Goal: Task Accomplishment & Management: Manage account settings

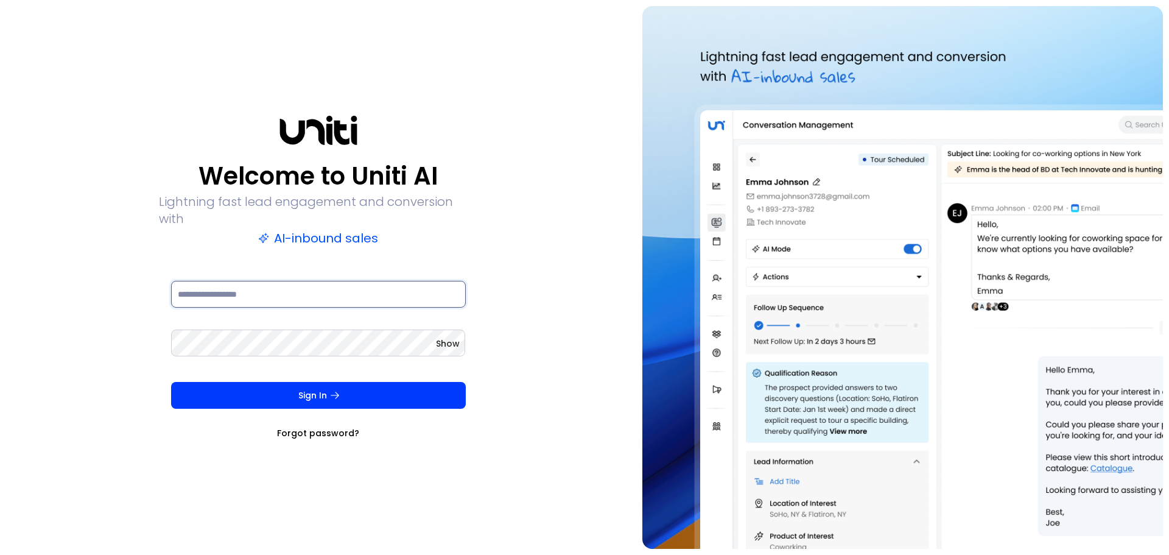
click at [365, 287] on input at bounding box center [318, 294] width 295 height 27
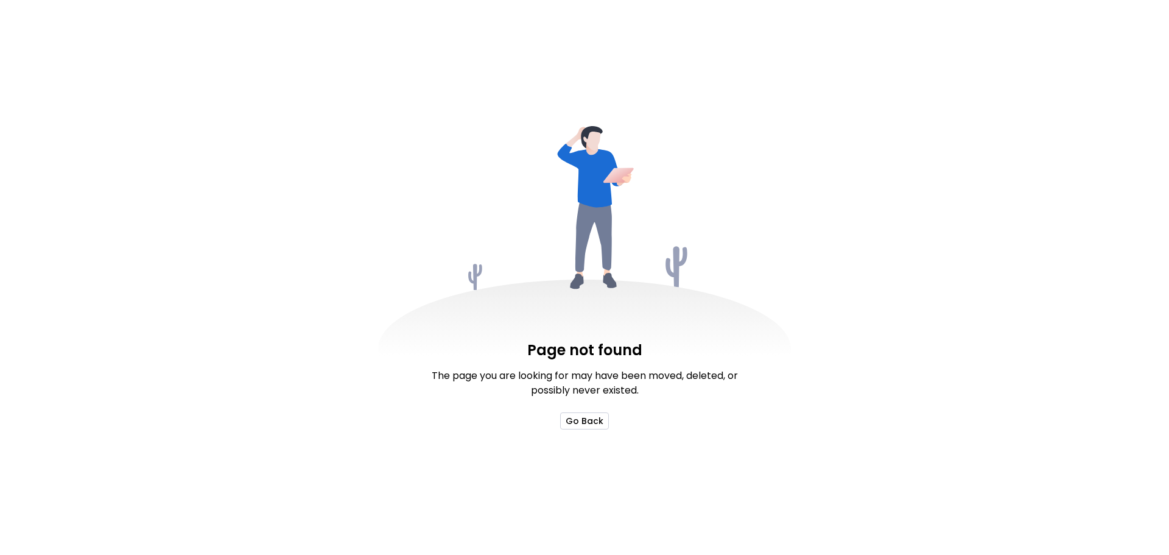
click at [582, 415] on button "Go Back" at bounding box center [584, 420] width 49 height 17
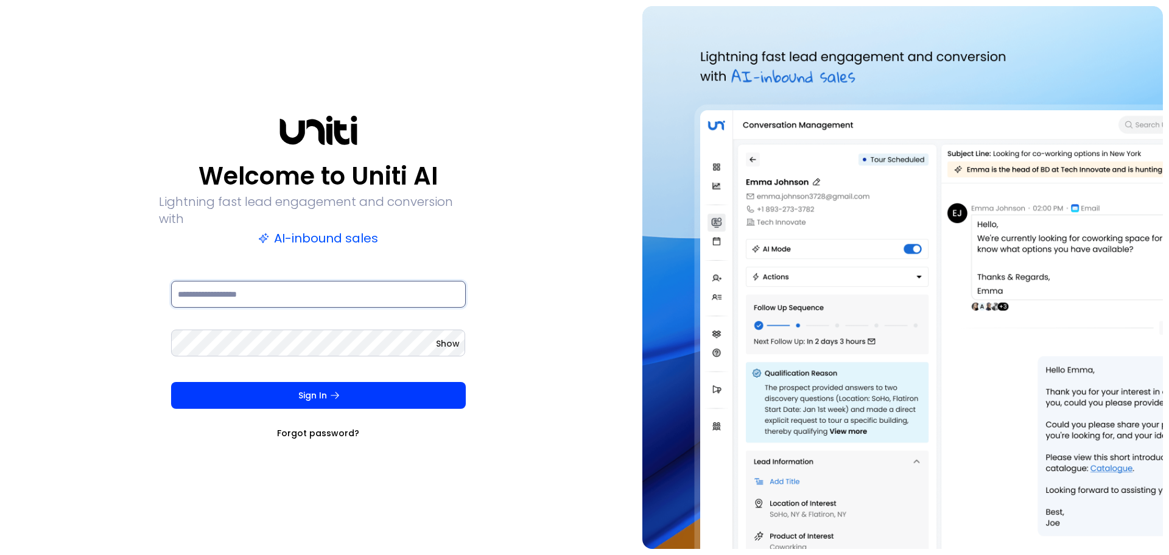
click at [396, 285] on input at bounding box center [318, 294] width 295 height 27
click at [571, 255] on div "Welcome to Uniti AI Lightning fast lead engagement and conversion with AI-inbou…" at bounding box center [318, 277] width 624 height 543
click at [348, 281] on input at bounding box center [318, 294] width 295 height 27
type input "**********"
click at [171, 382] on button "Sign In" at bounding box center [318, 395] width 295 height 27
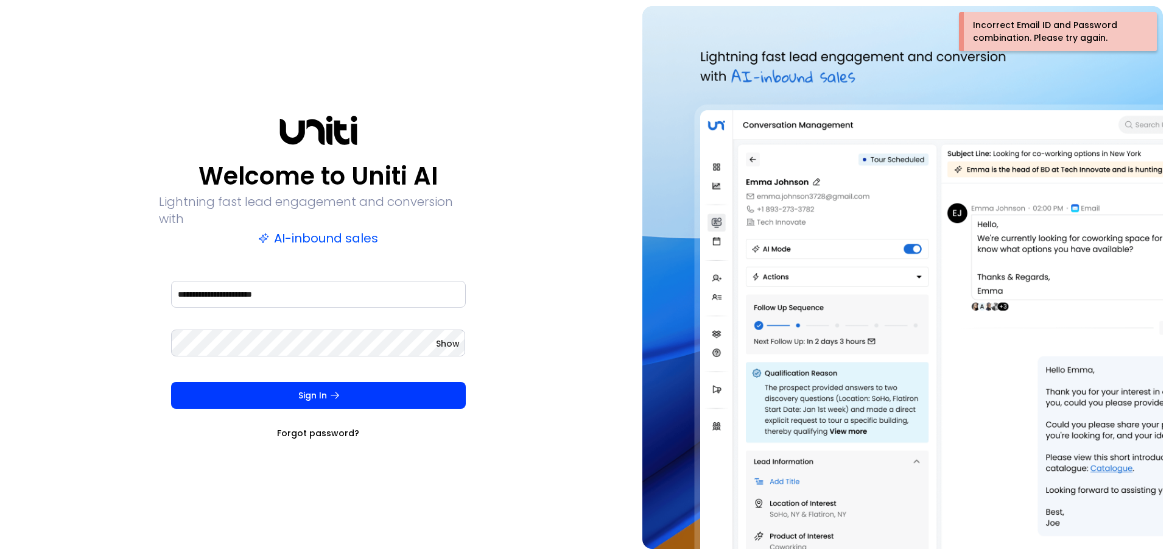
click at [312, 429] on link "Forgot password?" at bounding box center [318, 433] width 82 height 12
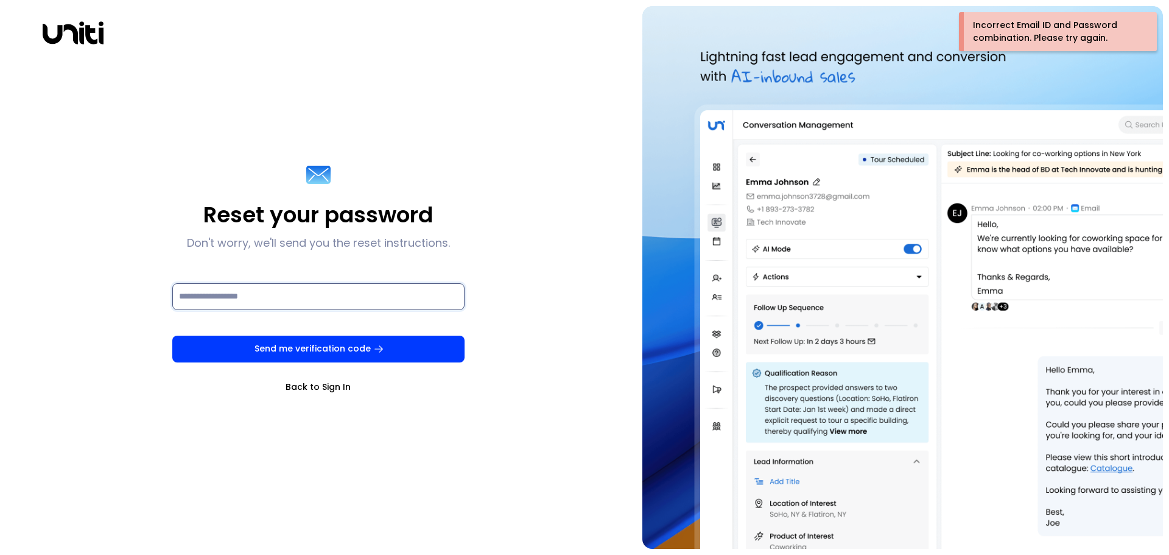
click at [331, 295] on input at bounding box center [318, 296] width 292 height 27
type input "**********"
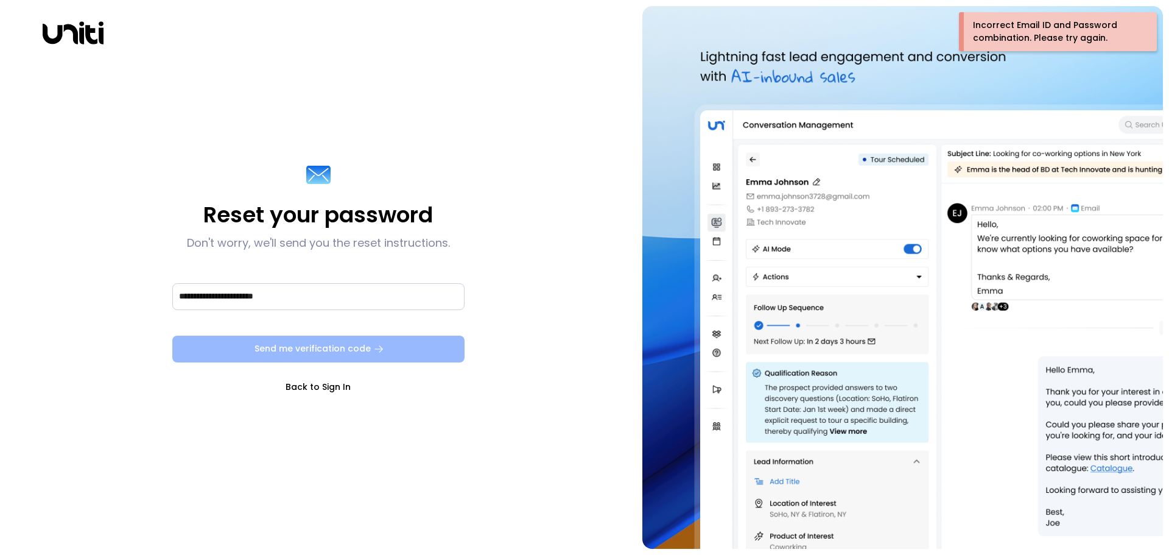
click at [298, 346] on button "Send me verification code" at bounding box center [318, 349] width 292 height 27
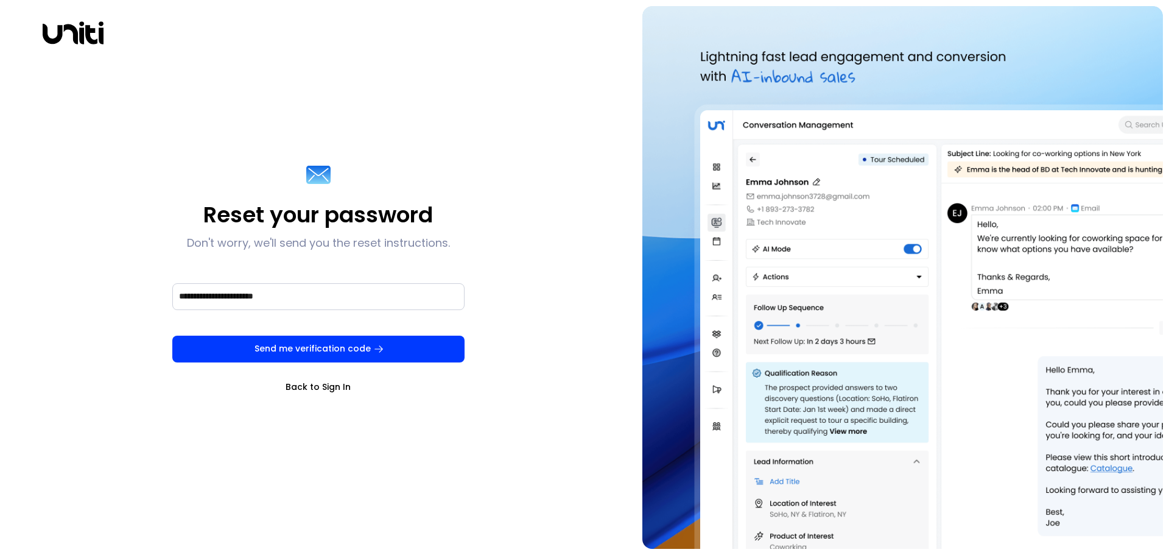
click at [294, 377] on div "Send me verification code Back to Sign In" at bounding box center [318, 364] width 292 height 57
click at [295, 386] on link "Back to Sign In" at bounding box center [318, 387] width 292 height 12
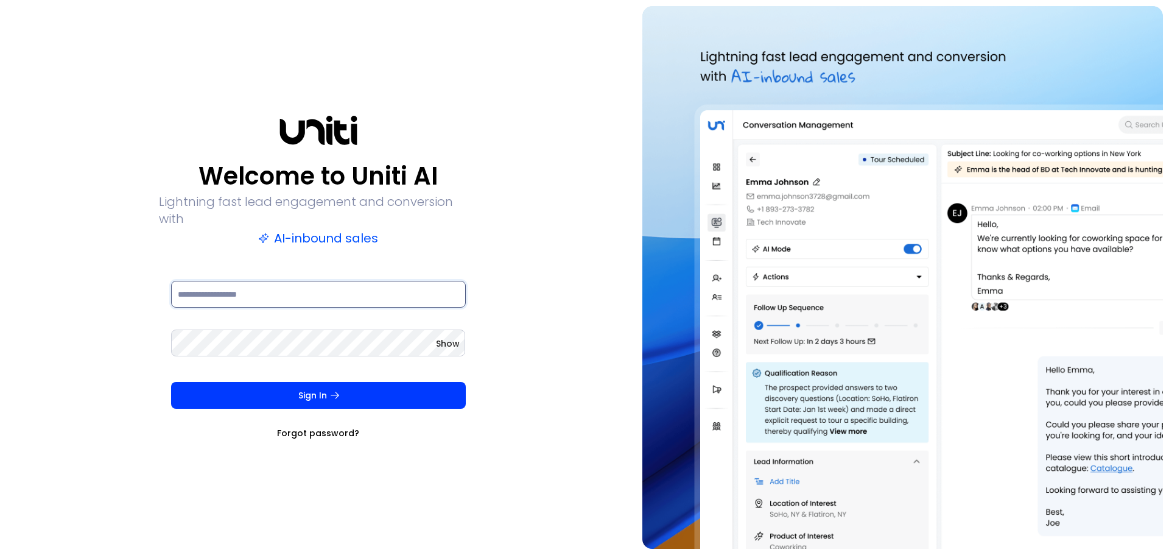
click at [244, 285] on input at bounding box center [318, 294] width 295 height 27
type input "**********"
click at [171, 382] on button "Sign In" at bounding box center [318, 395] width 295 height 27
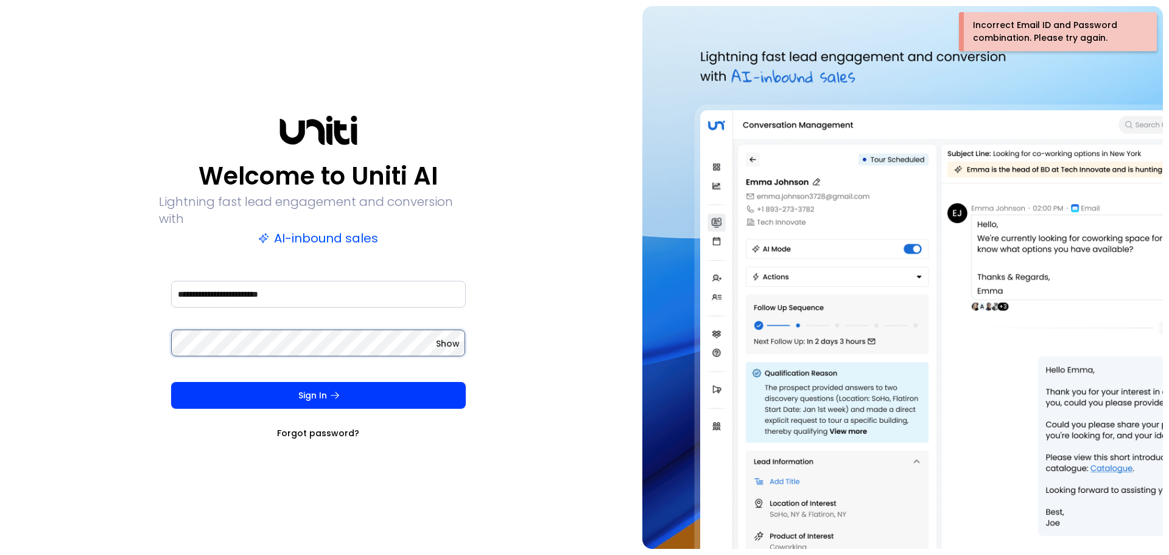
click at [171, 382] on button "Sign In" at bounding box center [318, 395] width 295 height 27
click at [332, 356] on div "Show" at bounding box center [318, 351] width 295 height 49
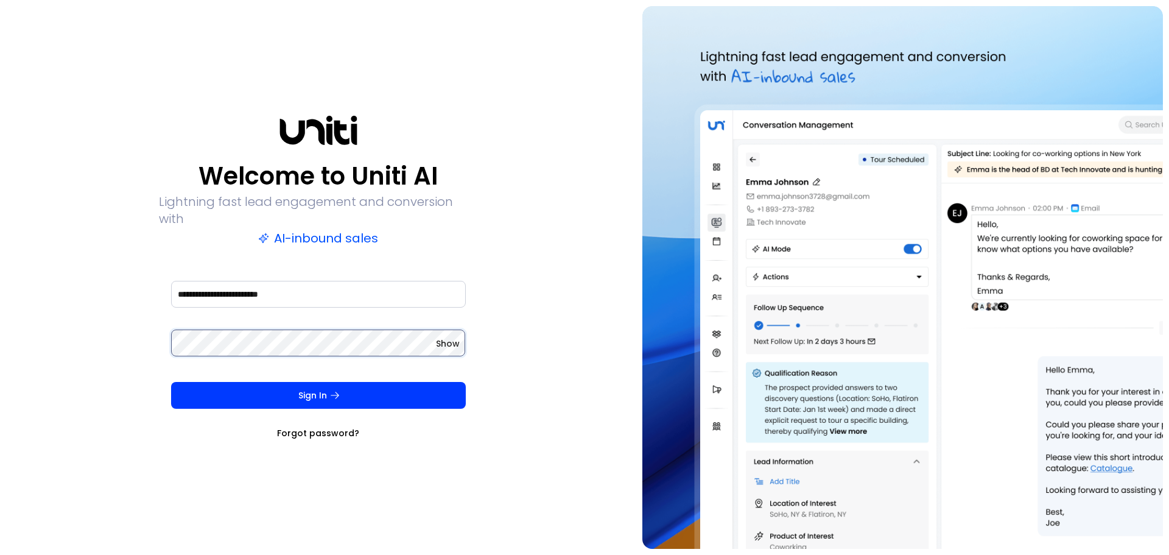
click at [171, 382] on button "Sign In" at bounding box center [318, 395] width 295 height 27
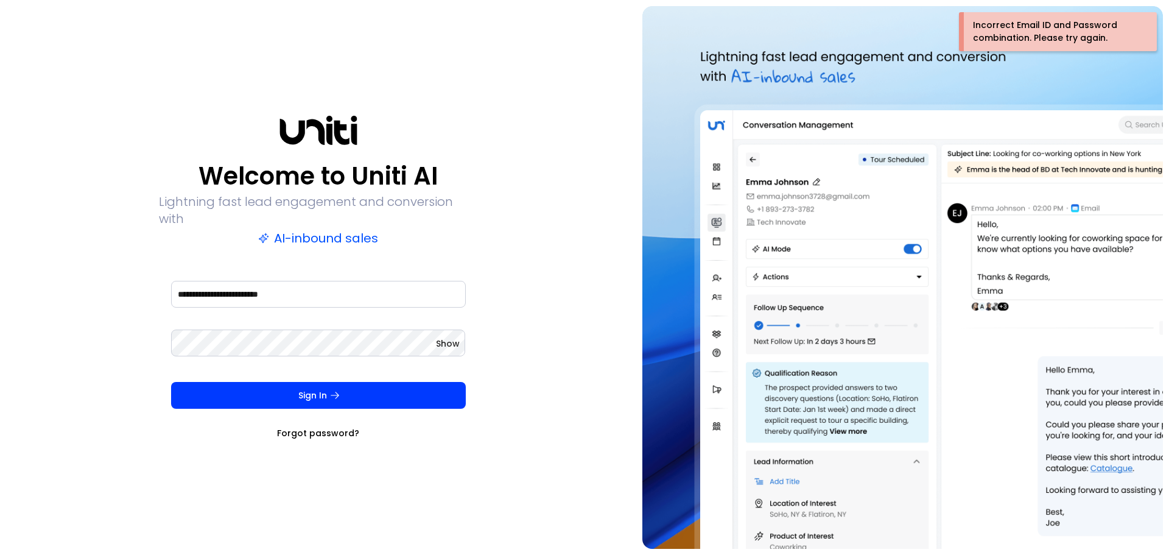
click at [343, 427] on link "Forgot password?" at bounding box center [318, 433] width 82 height 12
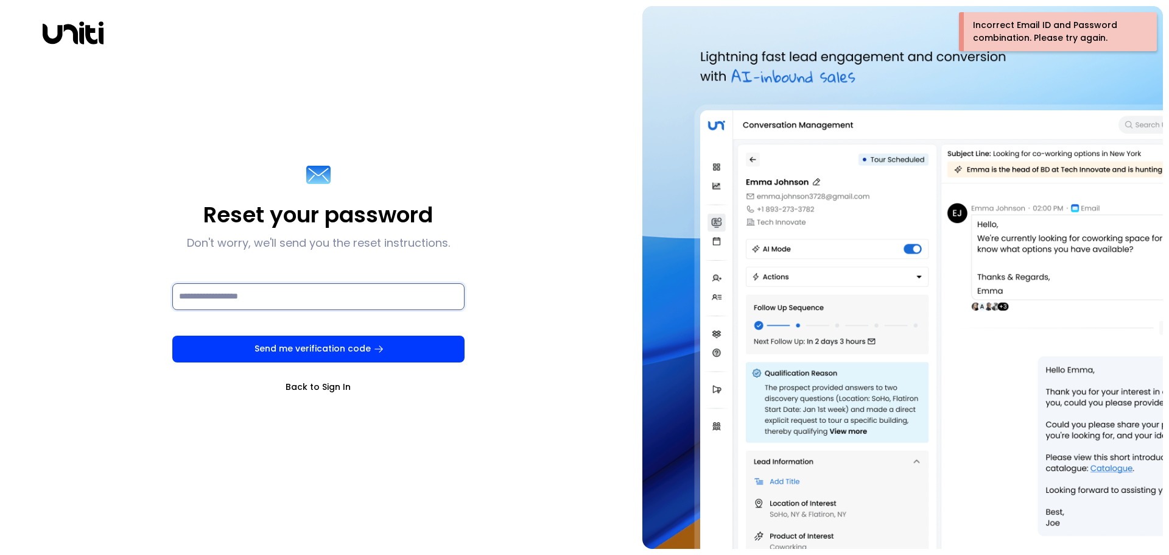
click at [333, 303] on input at bounding box center [318, 296] width 292 height 27
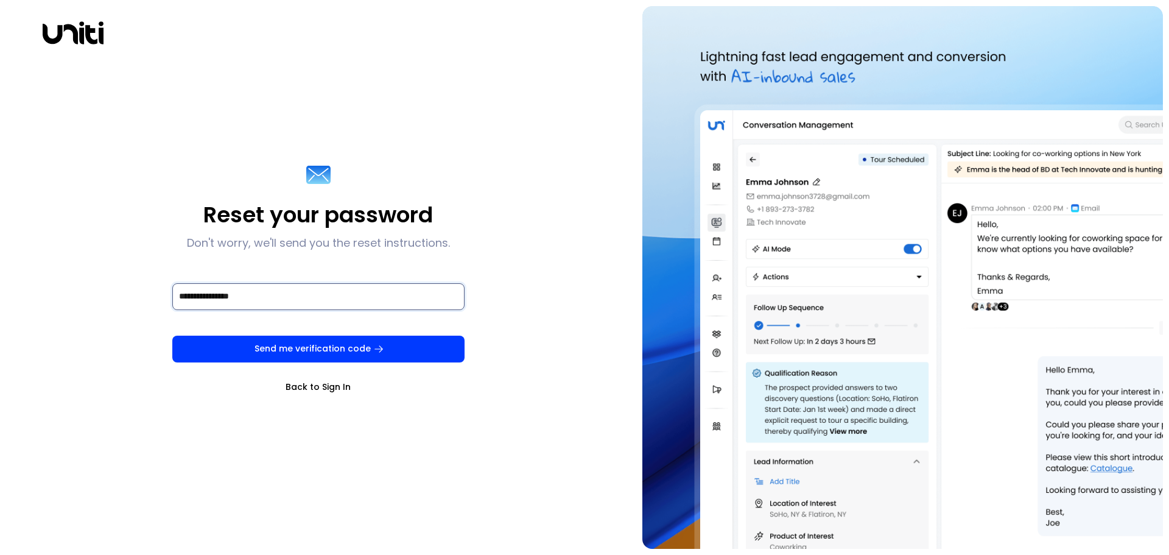
type input "**********"
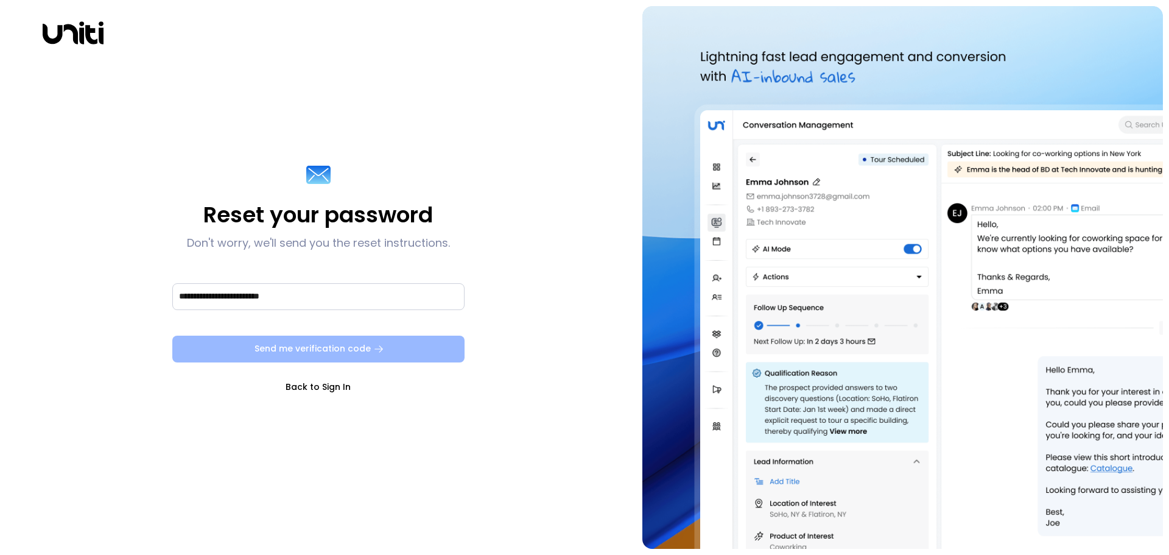
click at [337, 344] on button "Send me verification code" at bounding box center [318, 349] width 292 height 27
